Goal: Task Accomplishment & Management: Use online tool/utility

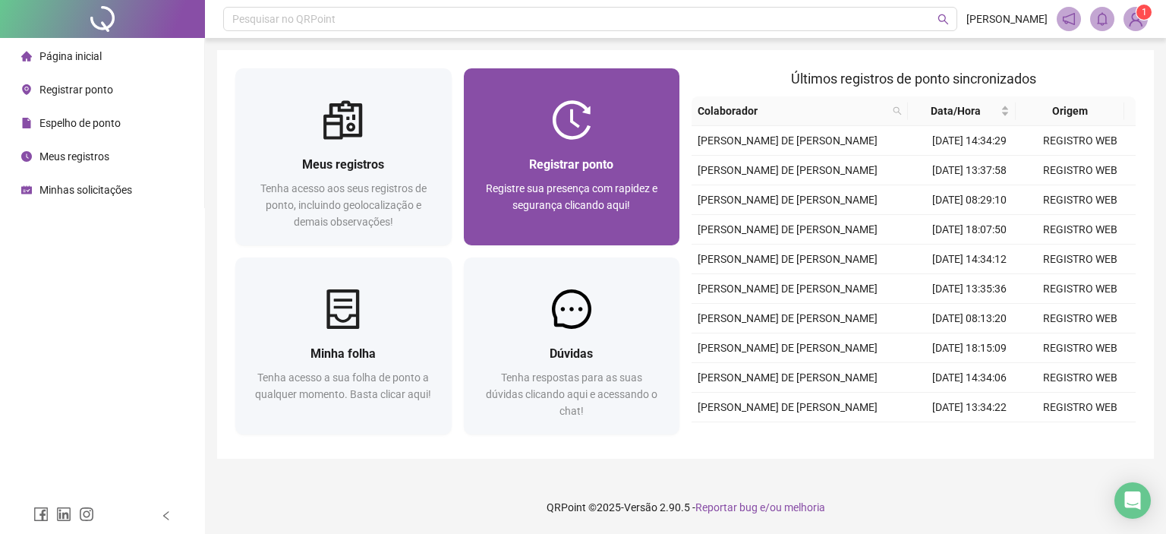
click at [574, 214] on div "Registre sua presença com rapidez e segurança clicando aqui!" at bounding box center [572, 205] width 180 height 50
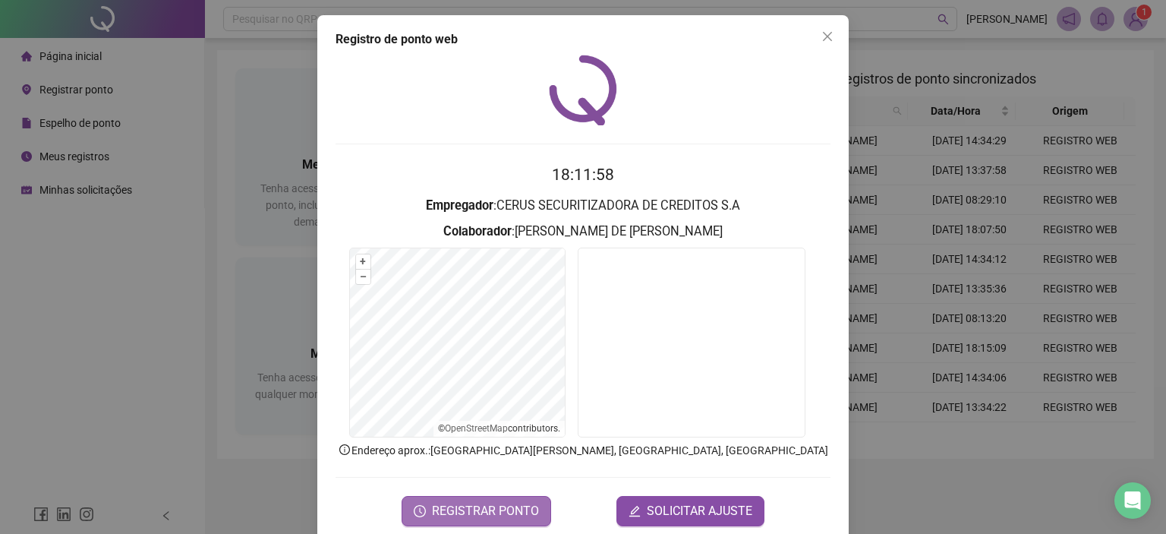
click at [483, 507] on span "REGISTRAR PONTO" at bounding box center [485, 511] width 107 height 18
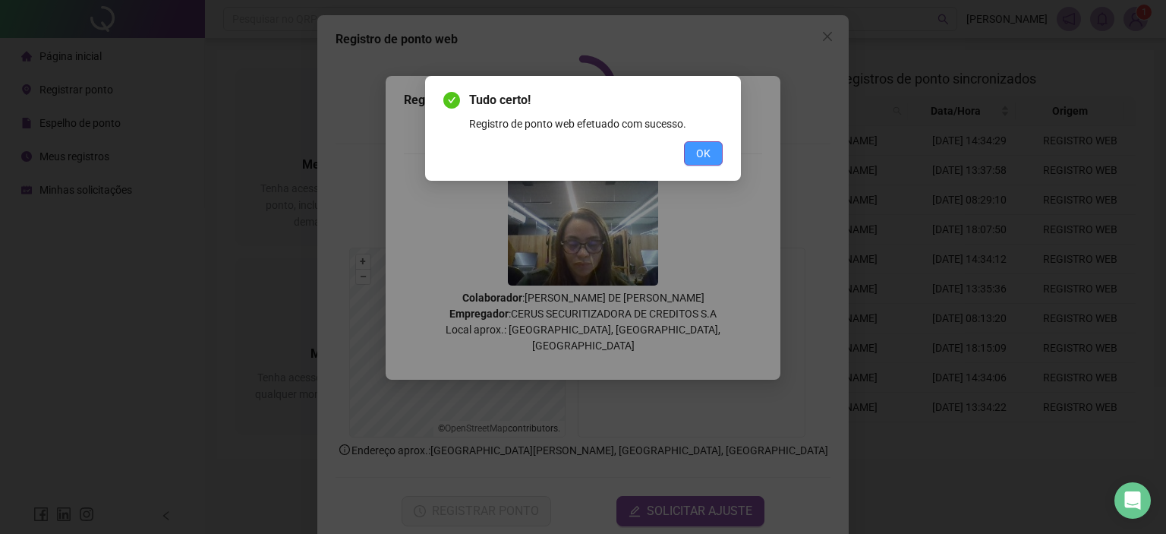
click at [699, 152] on span "OK" at bounding box center [703, 153] width 14 height 17
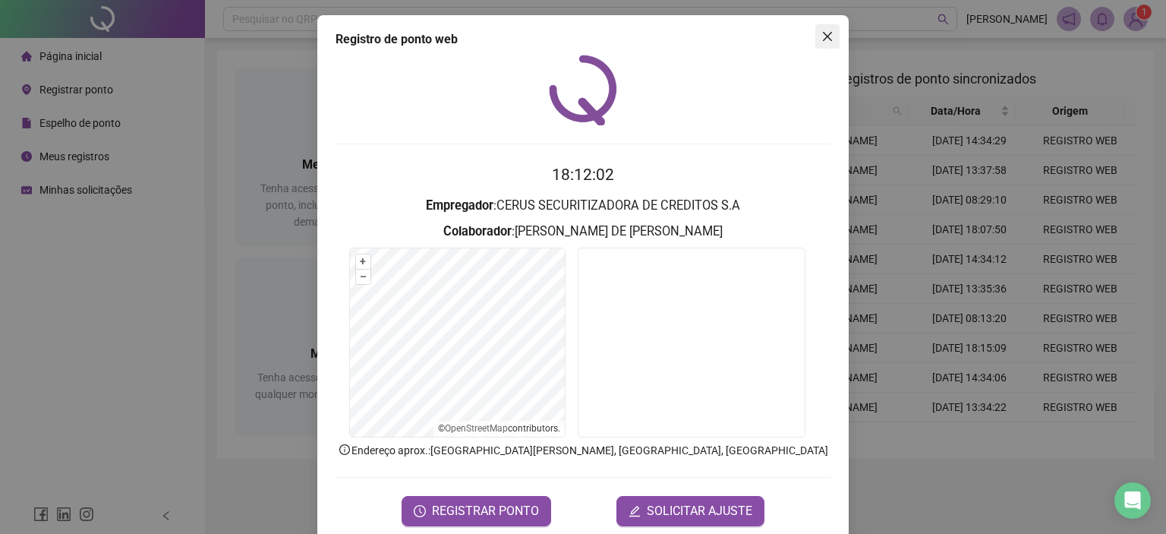
click at [822, 34] on icon "close" at bounding box center [828, 36] width 12 height 12
